Goal: Find specific page/section: Find specific page/section

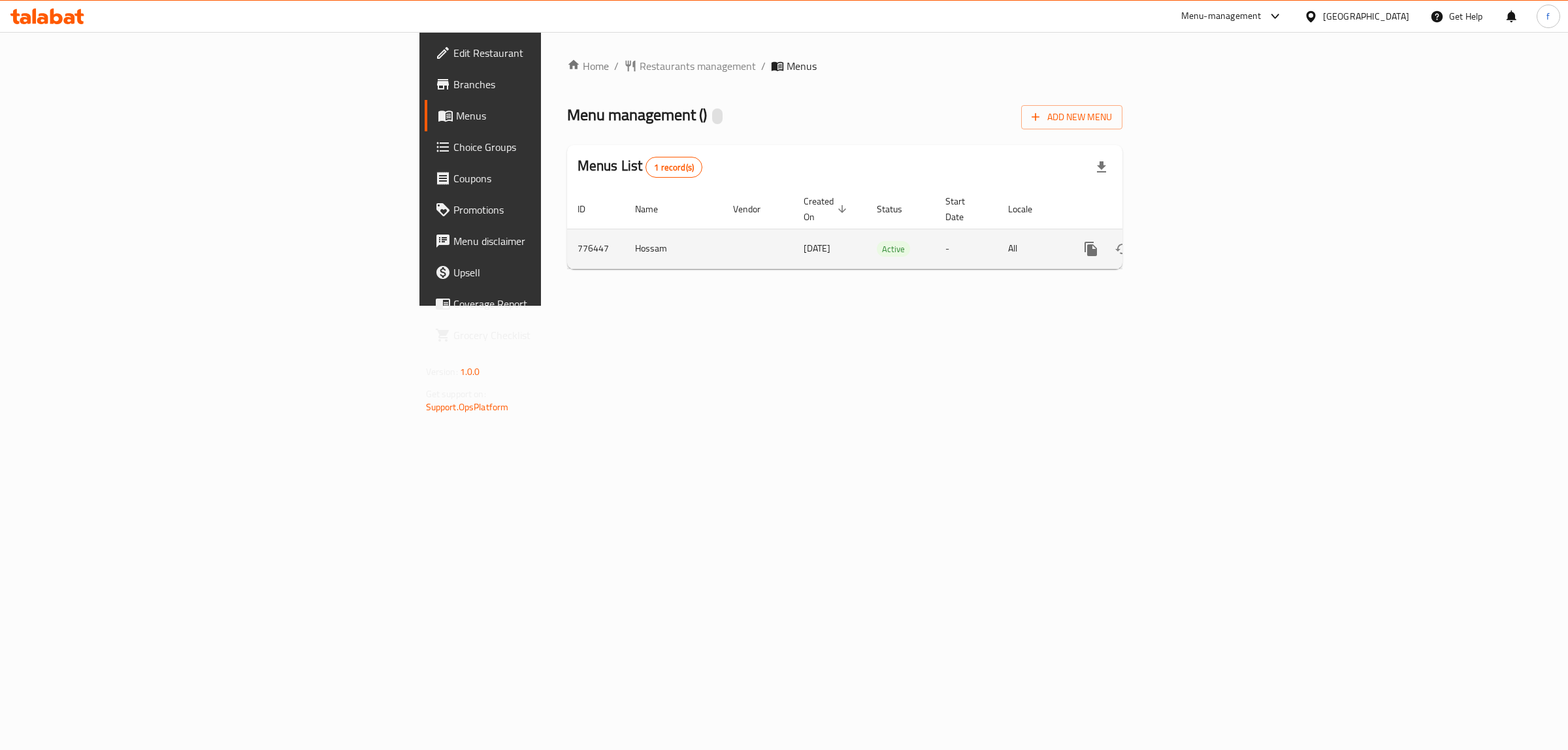
drag, startPoint x: 524, startPoint y: 239, endPoint x: 615, endPoint y: 238, distance: 91.0
click at [793, 238] on td "[DATE]" at bounding box center [830, 249] width 73 height 40
click at [1193, 241] on icon "enhanced table" at bounding box center [1185, 249] width 16 height 16
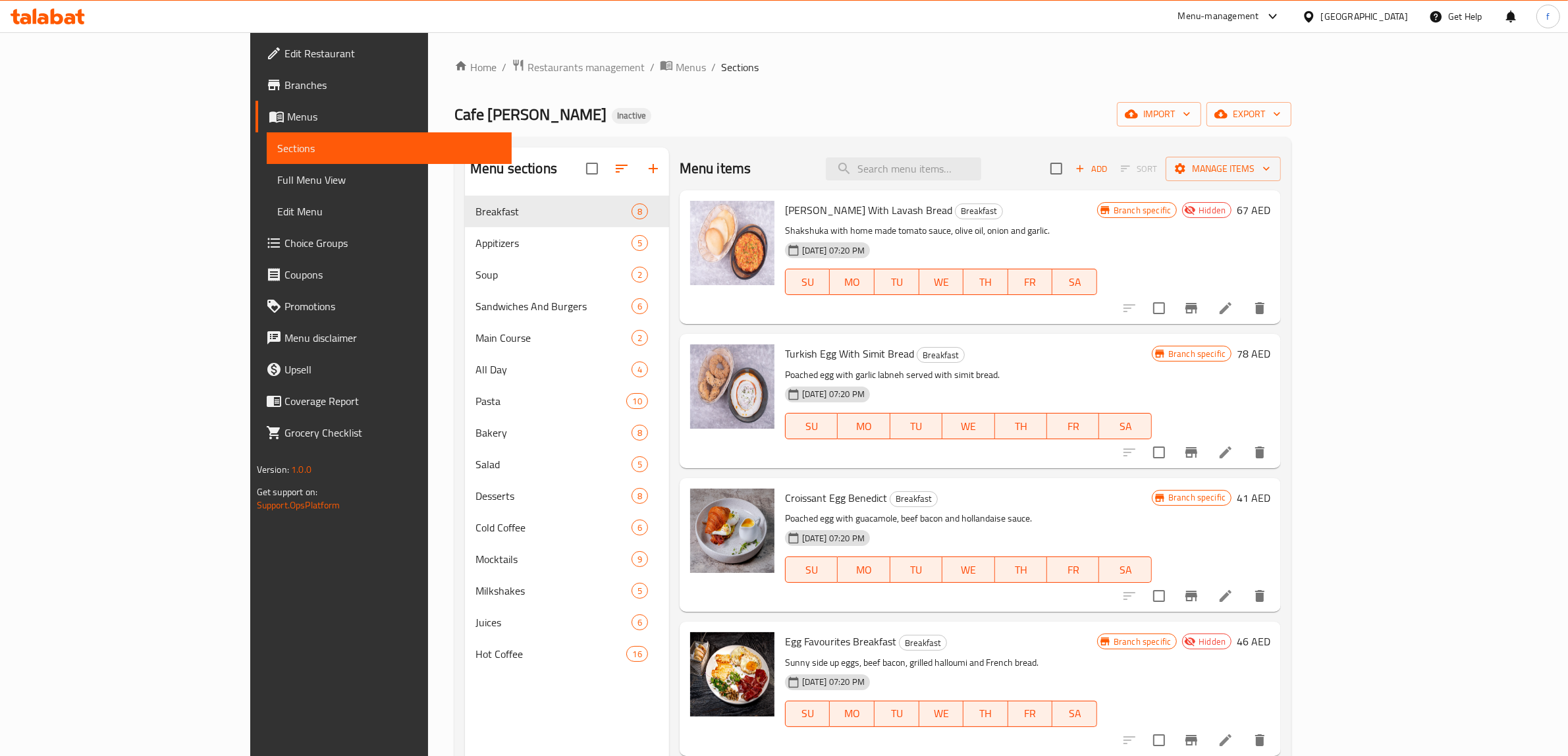
click at [285, 80] on span "Branches" at bounding box center [393, 84] width 217 height 16
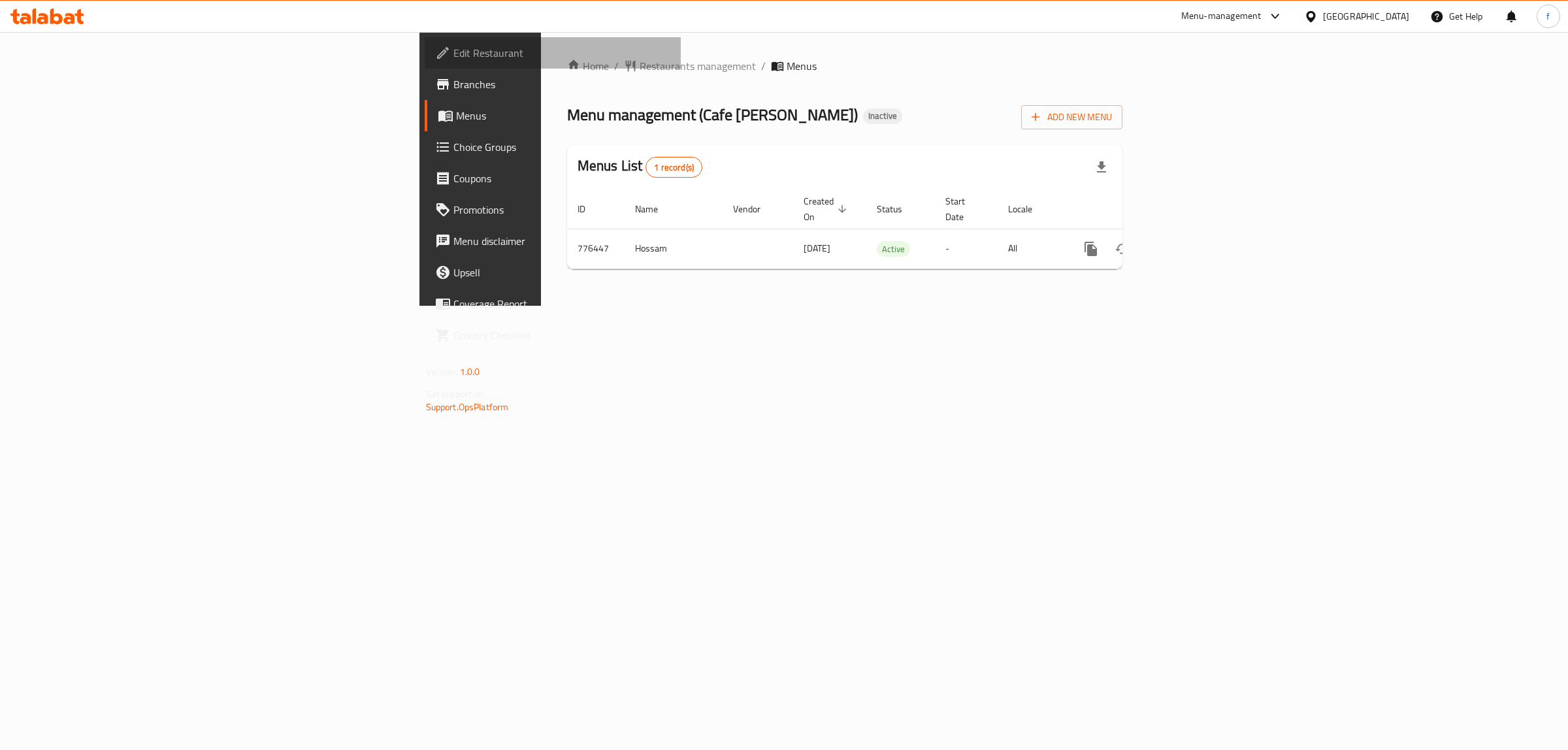
click at [453, 47] on span "Edit Restaurant" at bounding box center [562, 53] width 218 height 16
